Goal: Transaction & Acquisition: Purchase product/service

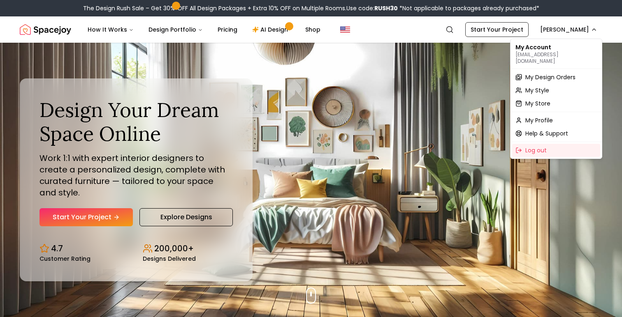
click at [541, 73] on span "My Design Orders" at bounding box center [550, 77] width 50 height 8
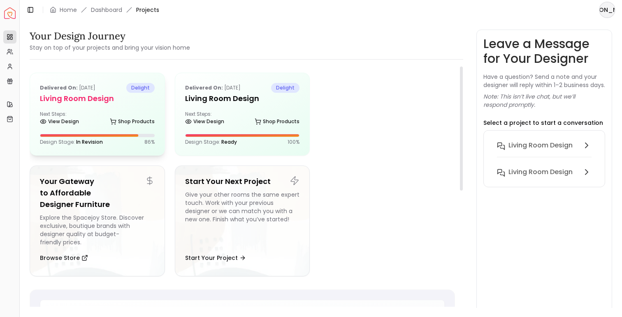
click at [124, 111] on div "Next Steps: View Design Shop Products" at bounding box center [97, 119] width 115 height 16
click at [113, 125] on icon at bounding box center [113, 121] width 7 height 7
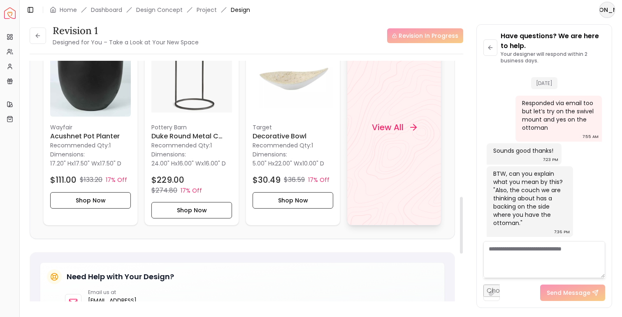
scroll to position [573, 0]
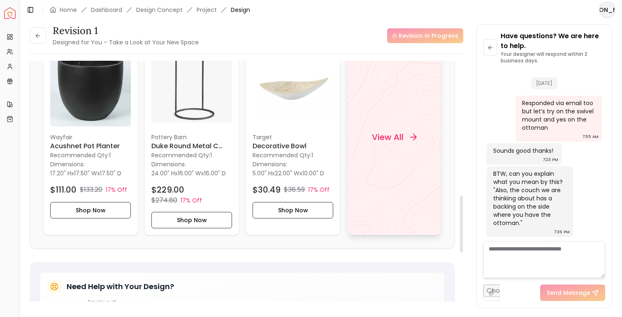
click at [388, 150] on div "View All" at bounding box center [394, 137] width 65 height 25
